Goal: Find specific page/section

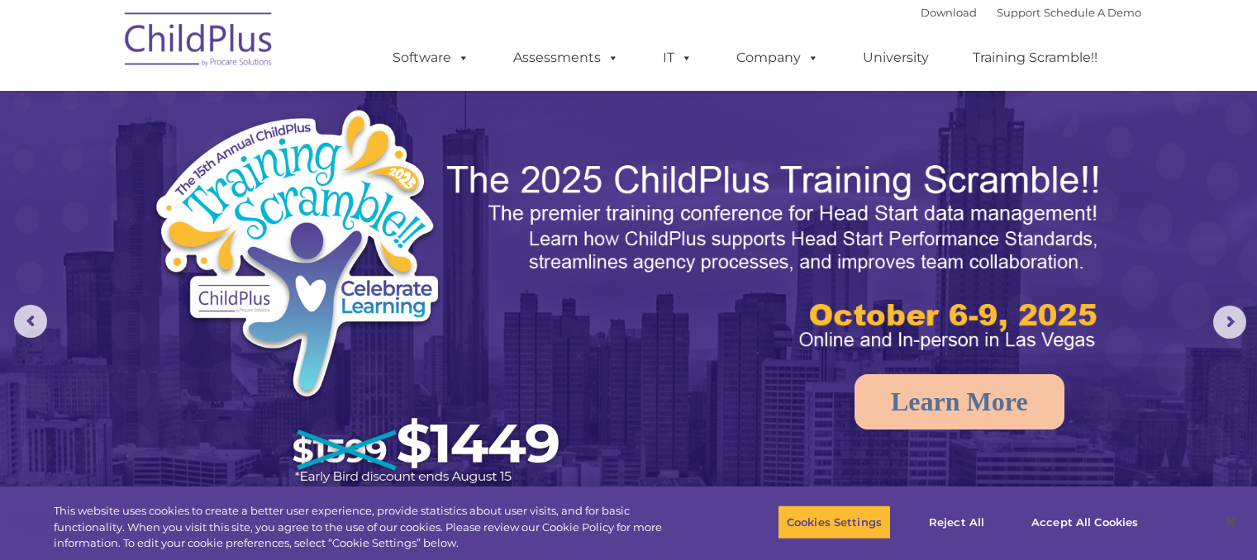
scroll to position [1874, 0]
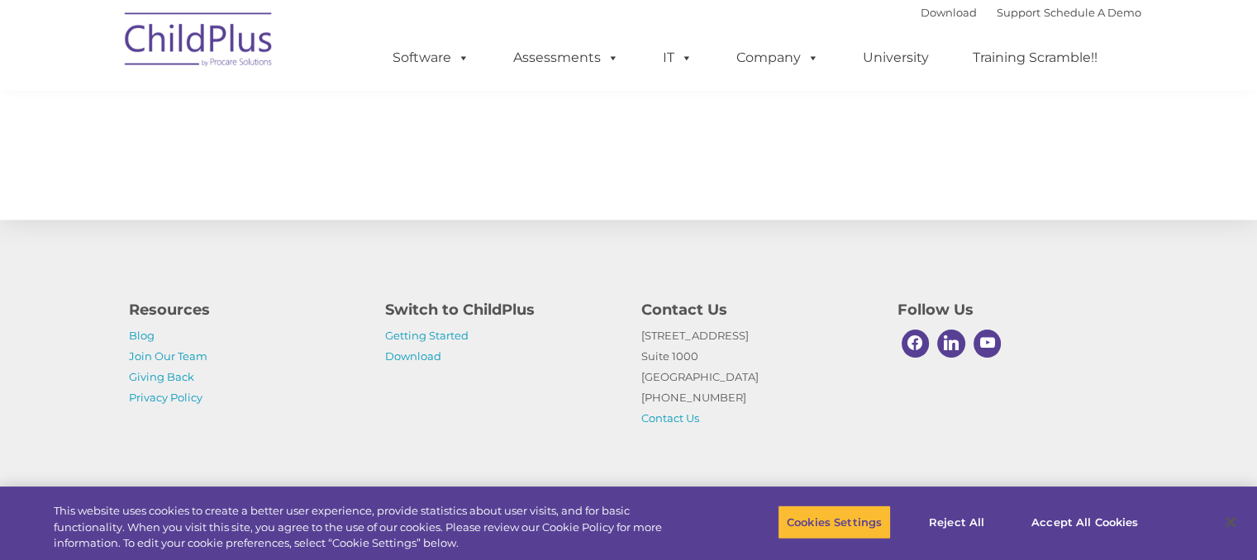
select select "MEDIUM"
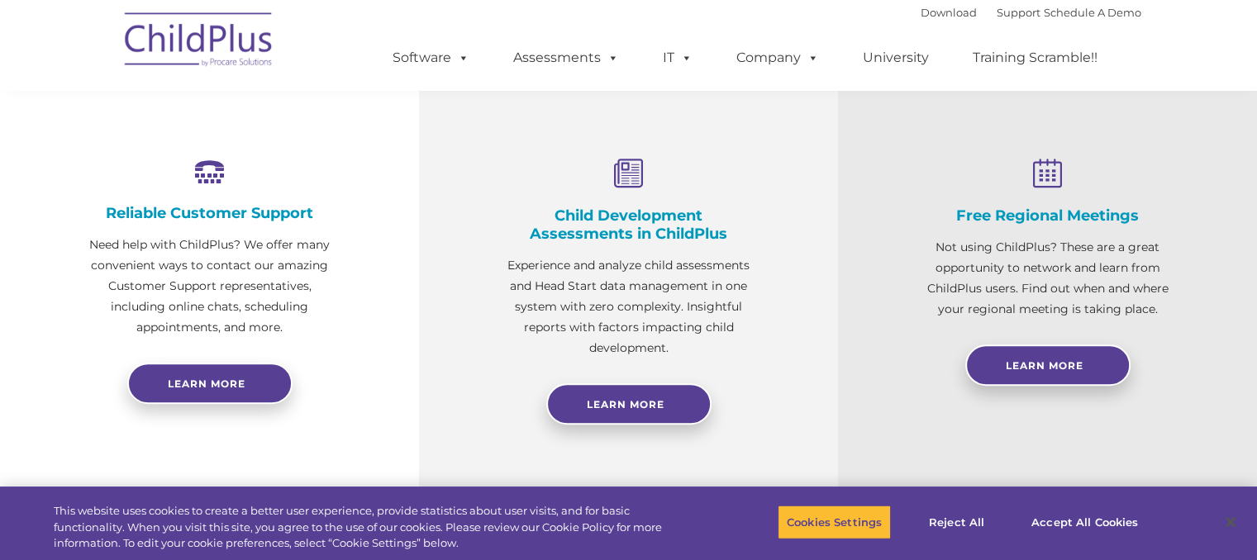
scroll to position [0, 0]
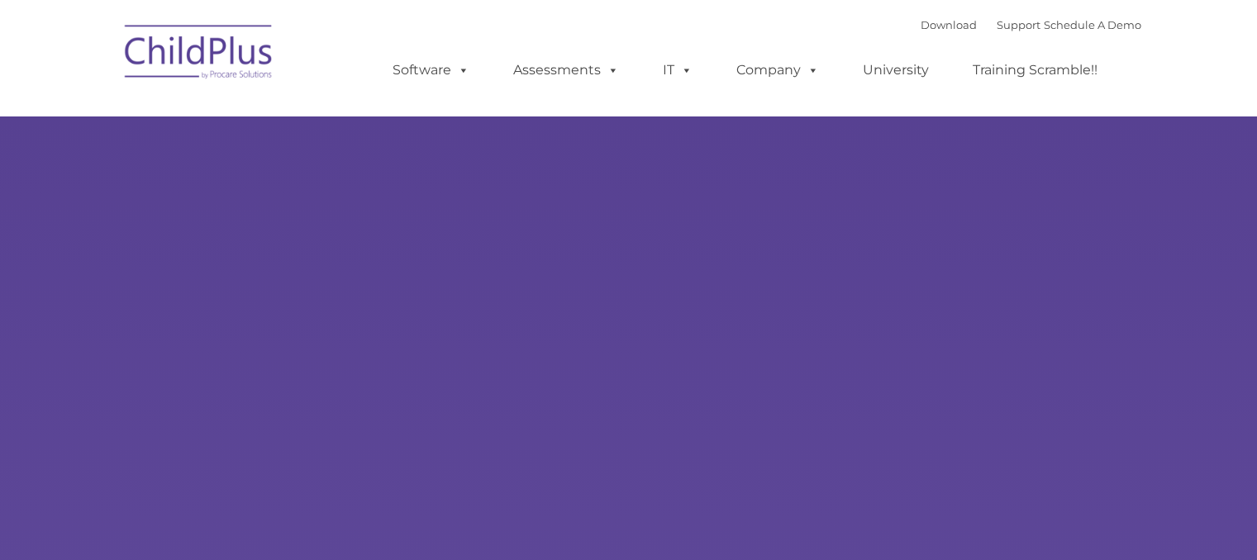
type input ""
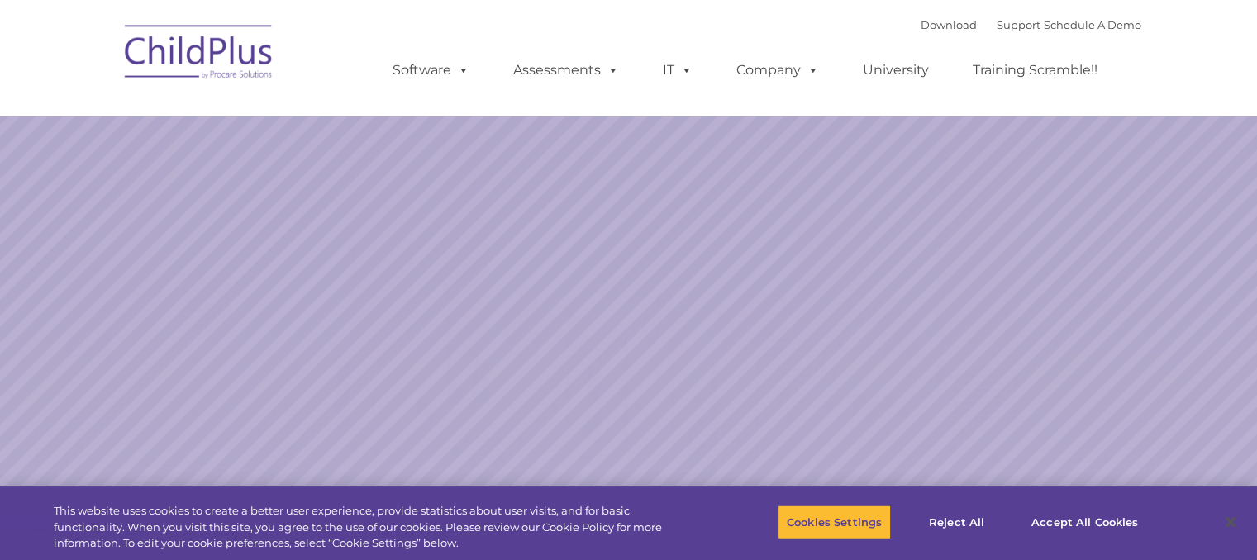
select select "MEDIUM"
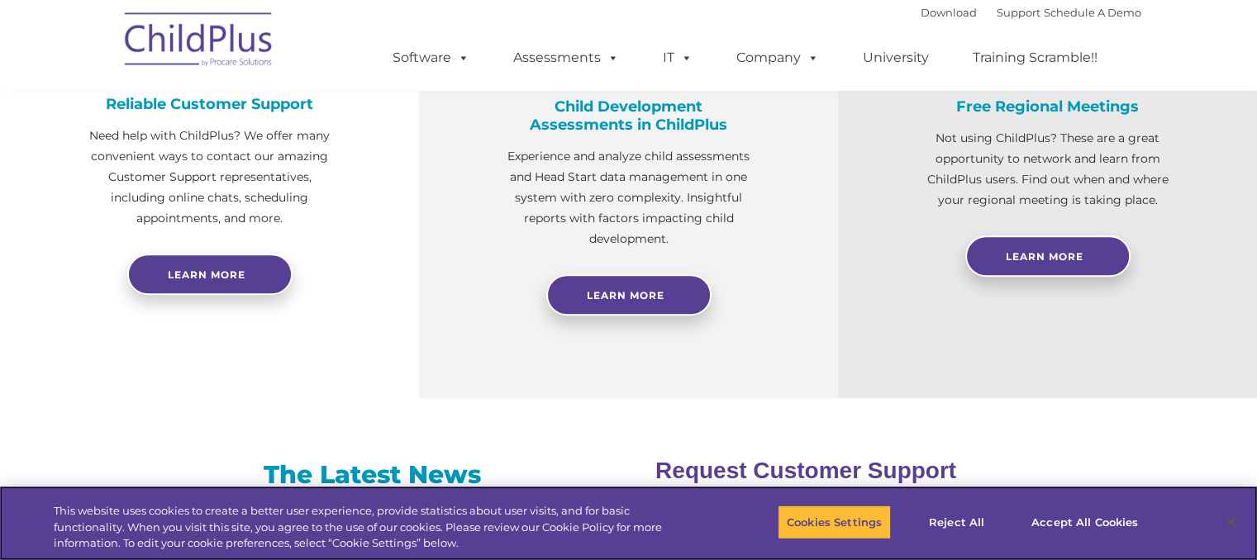
scroll to position [689, 0]
